Goal: Information Seeking & Learning: Learn about a topic

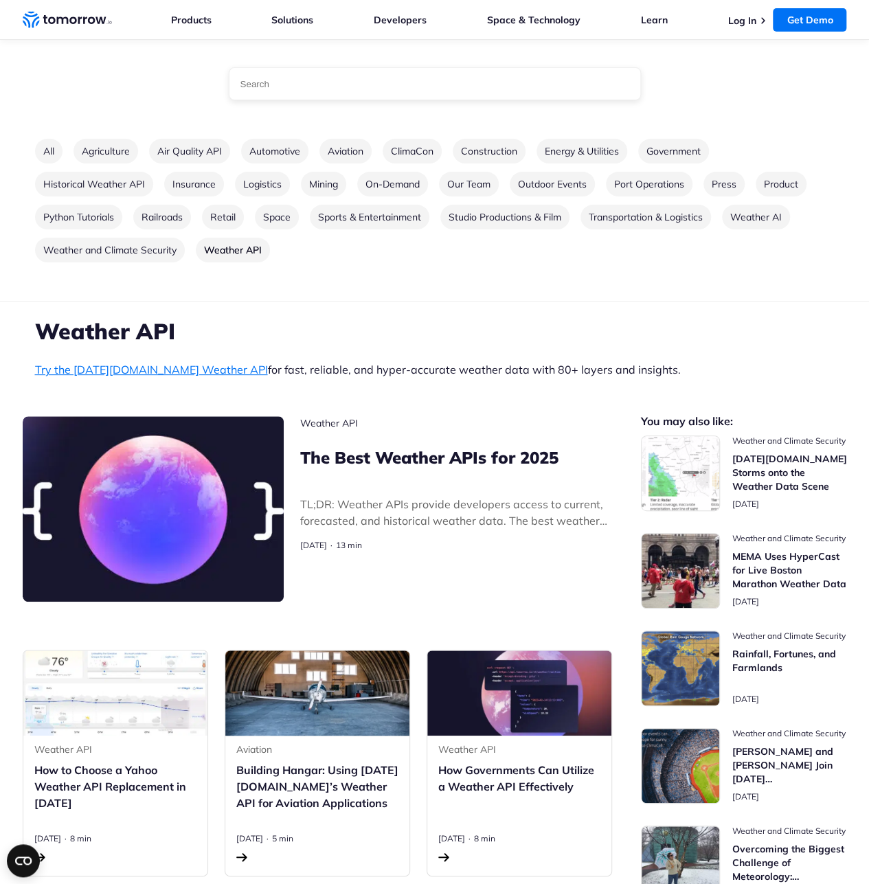
click at [190, 501] on img "Read The Best Weather APIs for 2025" at bounding box center [153, 508] width 261 height 185
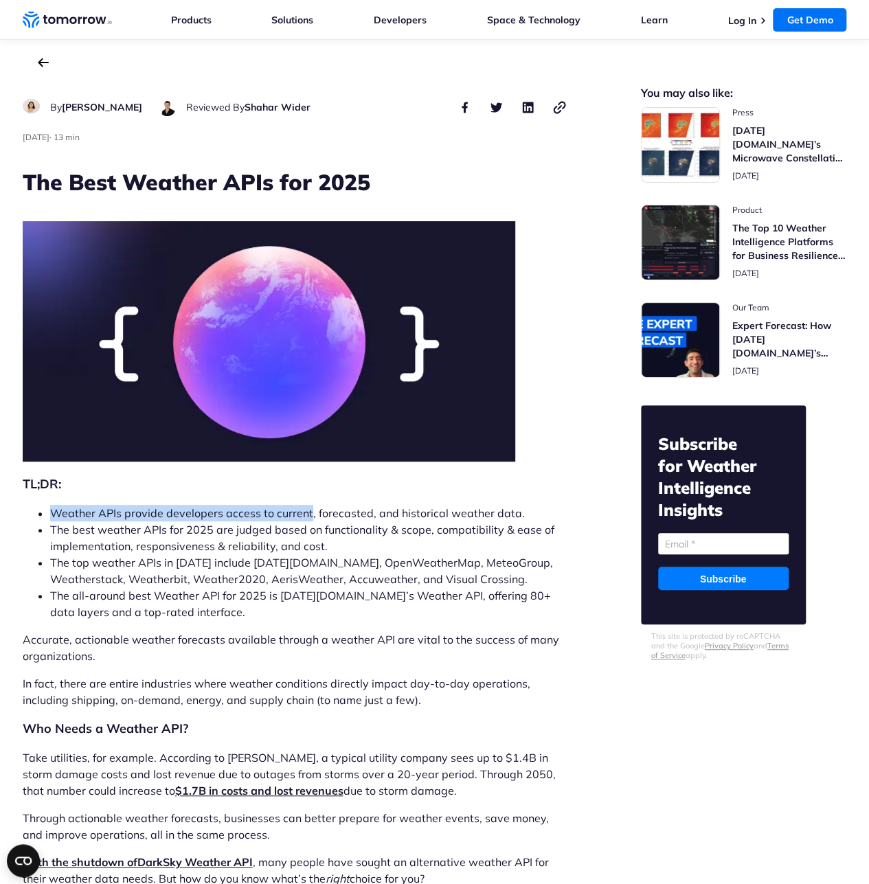
click at [308, 510] on li "Weather APIs provide developers access to current, forecasted, and historical w…" at bounding box center [309, 513] width 518 height 16
